Goal: Transaction & Acquisition: Purchase product/service

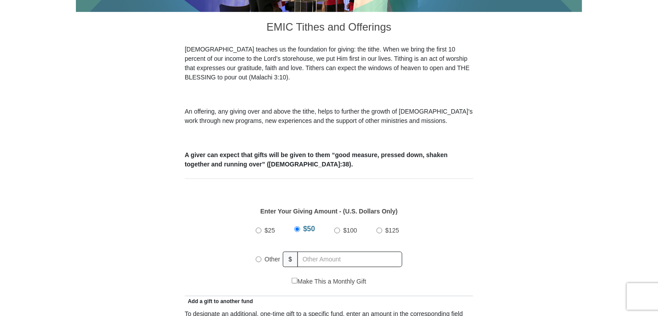
scroll to position [266, 0]
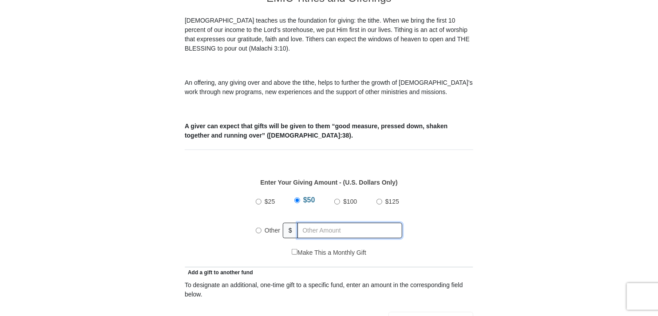
radio input "true"
click at [308, 223] on input "text" at bounding box center [352, 231] width 102 height 16
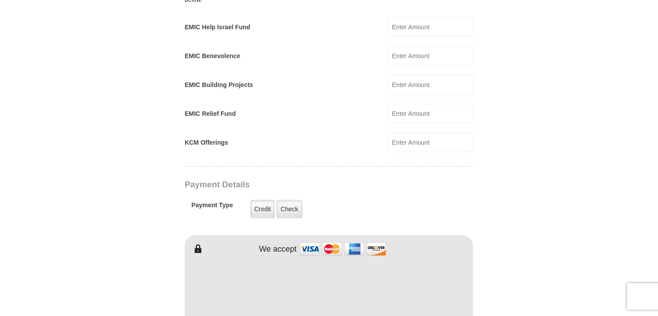
scroll to position [622, 0]
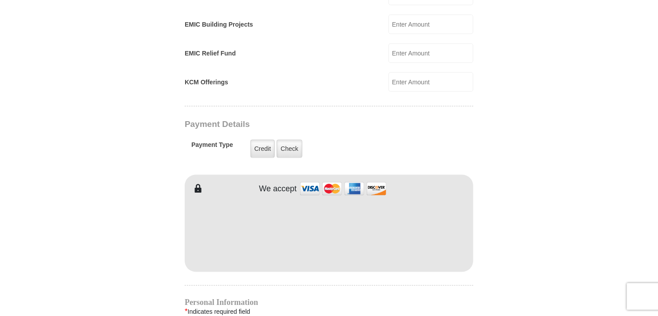
type input "358.00"
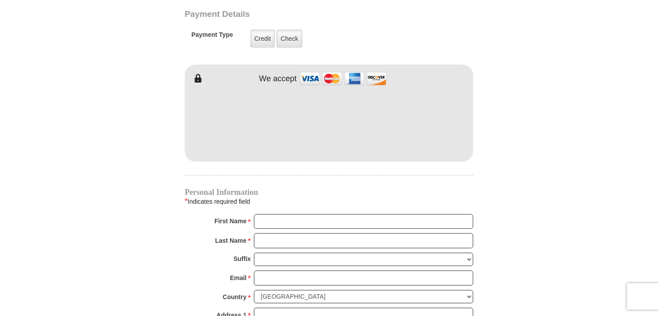
scroll to position [799, 0]
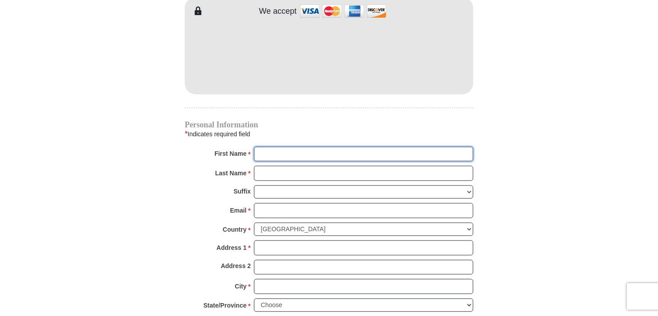
click at [283, 147] on input "First Name *" at bounding box center [363, 154] width 219 height 15
type input "[PERSON_NAME]"
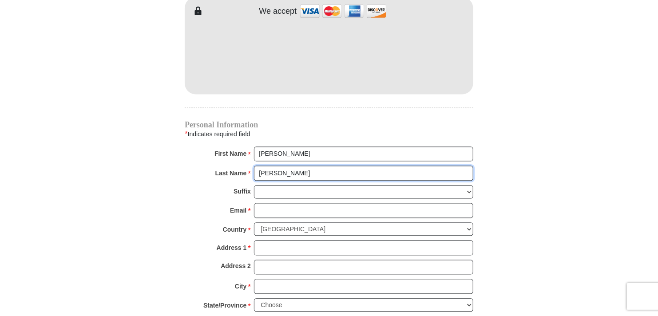
type input "[PERSON_NAME]"
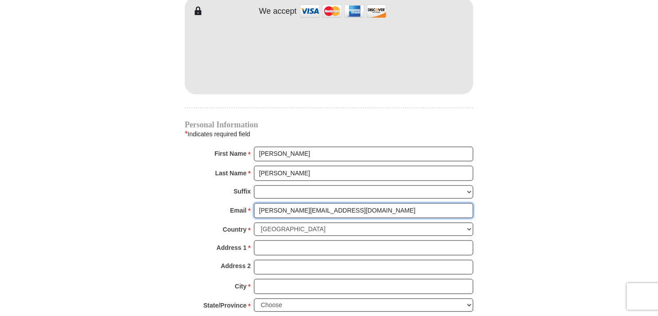
type input "[PERSON_NAME][EMAIL_ADDRESS][DOMAIN_NAME]"
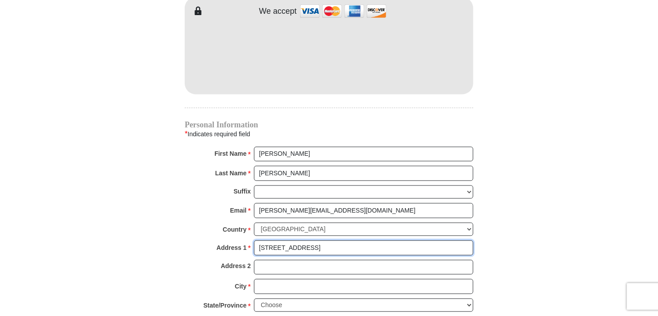
type input "[STREET_ADDRESS]"
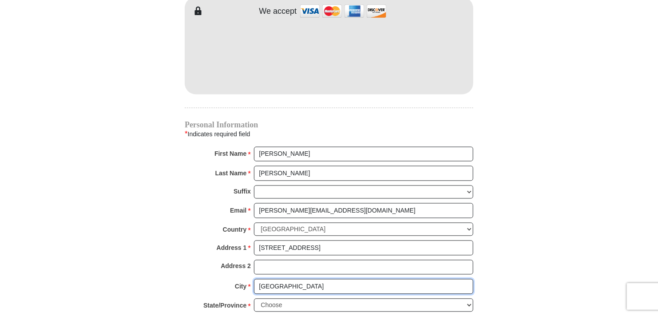
type input "[GEOGRAPHIC_DATA]"
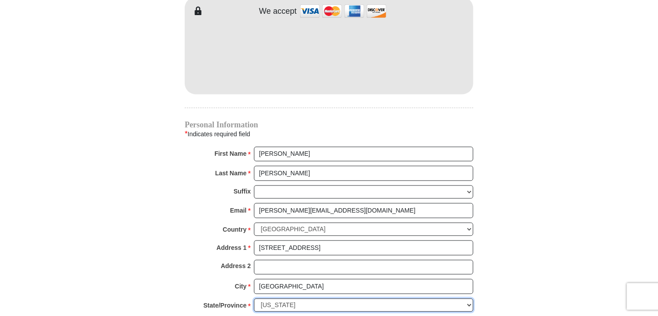
select select "MI"
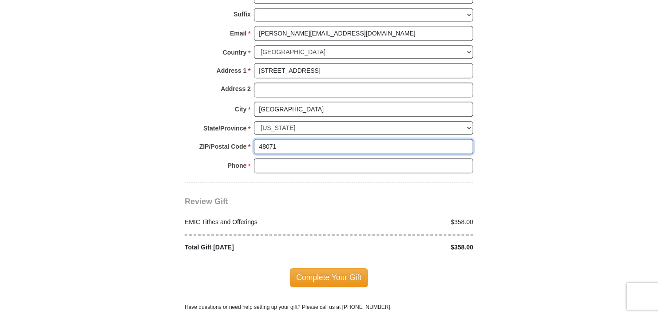
scroll to position [978, 0]
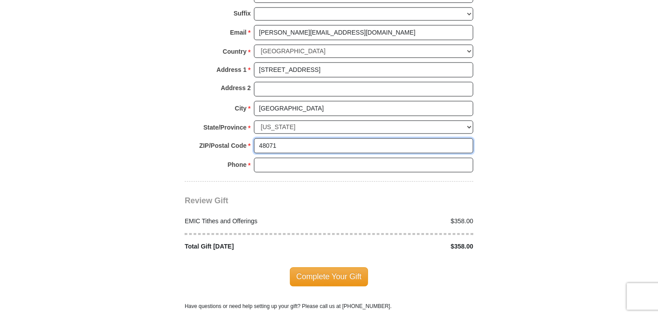
type input "48071"
click at [279, 158] on input "Phone * *" at bounding box center [363, 165] width 219 height 15
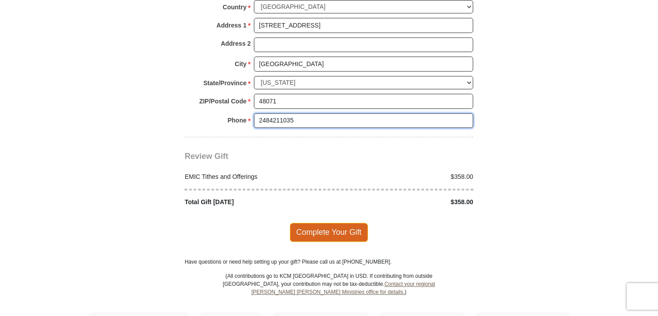
type input "2484211035"
click at [341, 223] on span "Complete Your Gift" at bounding box center [329, 232] width 79 height 19
